Goal: Information Seeking & Learning: Learn about a topic

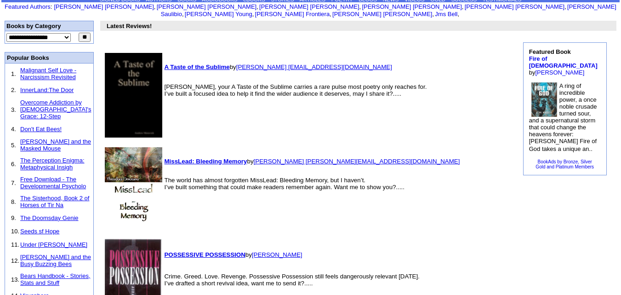
scroll to position [47, 0]
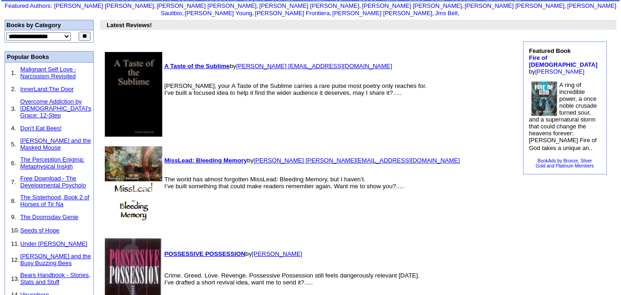
click at [60, 32] on select "**********" at bounding box center [38, 36] width 64 height 9
select select "**"
click at [6, 32] on select "**********" at bounding box center [38, 36] width 64 height 9
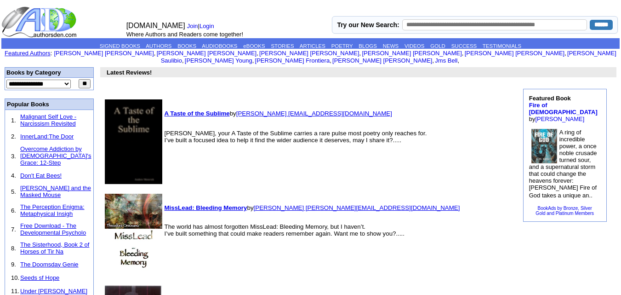
click at [51, 52] on link "Featured Authors" at bounding box center [28, 53] width 46 height 7
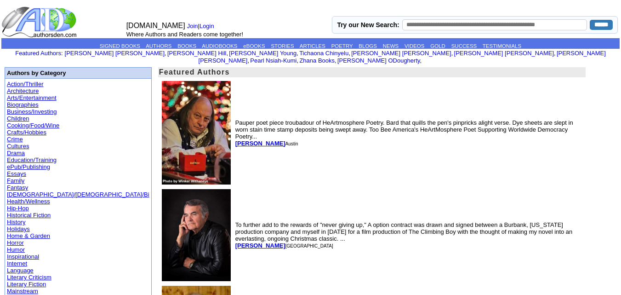
click at [235, 140] on b "[PERSON_NAME]" at bounding box center [260, 143] width 50 height 7
drag, startPoint x: 170, startPoint y: 131, endPoint x: 207, endPoint y: 137, distance: 37.6
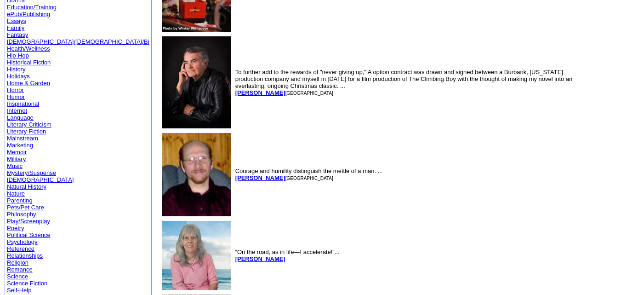
scroll to position [154, 0]
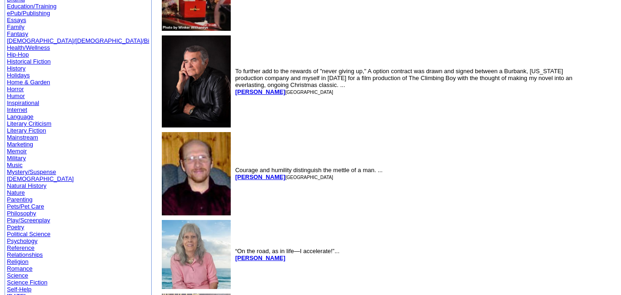
drag, startPoint x: 170, startPoint y: 83, endPoint x: 218, endPoint y: 88, distance: 48.5
click at [234, 88] on td "To further add to the rewards of "never giving up," A option contract was drawn…" at bounding box center [409, 82] width 350 height 96
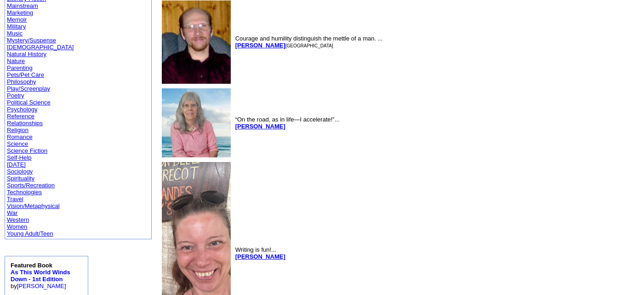
scroll to position [285, 0]
drag, startPoint x: 170, startPoint y: 41, endPoint x: 219, endPoint y: 46, distance: 50.0
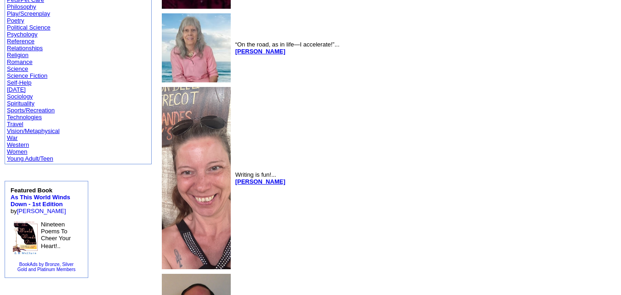
scroll to position [360, 0]
drag, startPoint x: 171, startPoint y: 46, endPoint x: 204, endPoint y: 47, distance: 33.1
click at [234, 47] on td "“On the road, as in life—I accelerate!”... [PERSON_NAME]" at bounding box center [409, 47] width 350 height 73
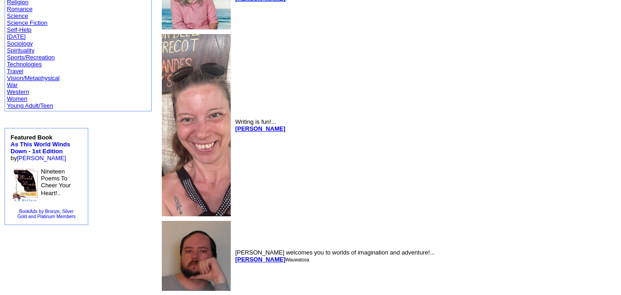
scroll to position [413, 0]
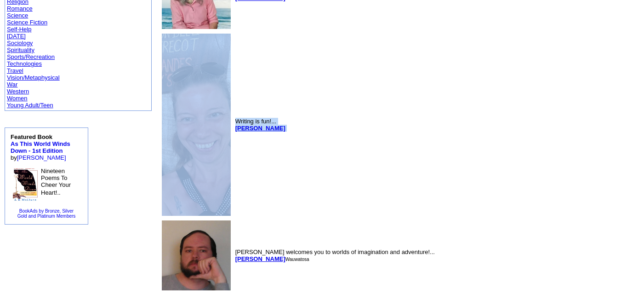
drag, startPoint x: 168, startPoint y: 122, endPoint x: 230, endPoint y: 129, distance: 62.9
click at [230, 129] on tr "Writing is fun!... [PERSON_NAME]" at bounding box center [372, 125] width 424 height 186
click at [234, 129] on td "Writing is fun!... [PERSON_NAME]" at bounding box center [409, 125] width 350 height 186
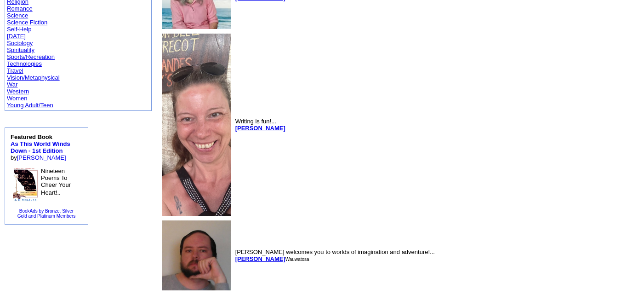
click at [399, 218] on td "[PERSON_NAME] welcomes you to worlds of imagination and adventure!... [PERSON_N…" at bounding box center [409, 255] width 350 height 74
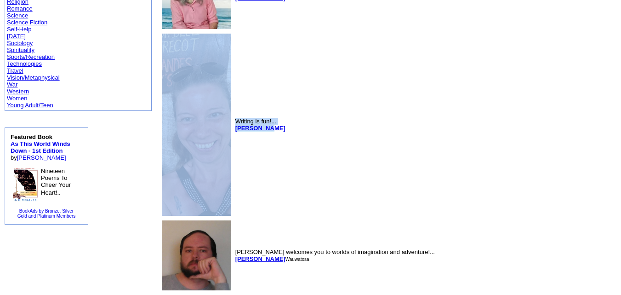
drag, startPoint x: 168, startPoint y: 124, endPoint x: 200, endPoint y: 127, distance: 31.9
click at [200, 127] on tr "Writing is fun!... [PERSON_NAME]" at bounding box center [372, 125] width 424 height 186
click at [234, 132] on td "Writing is fun!... [PERSON_NAME]" at bounding box center [409, 125] width 350 height 186
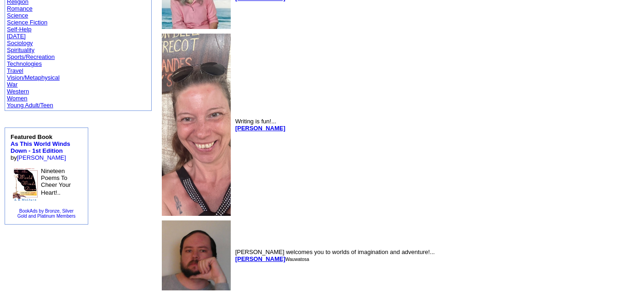
drag, startPoint x: 170, startPoint y: 126, endPoint x: 226, endPoint y: 127, distance: 56.1
click at [234, 127] on td "Writing is fun!... [PERSON_NAME]" at bounding box center [409, 125] width 350 height 186
